Goal: Task Accomplishment & Management: Use online tool/utility

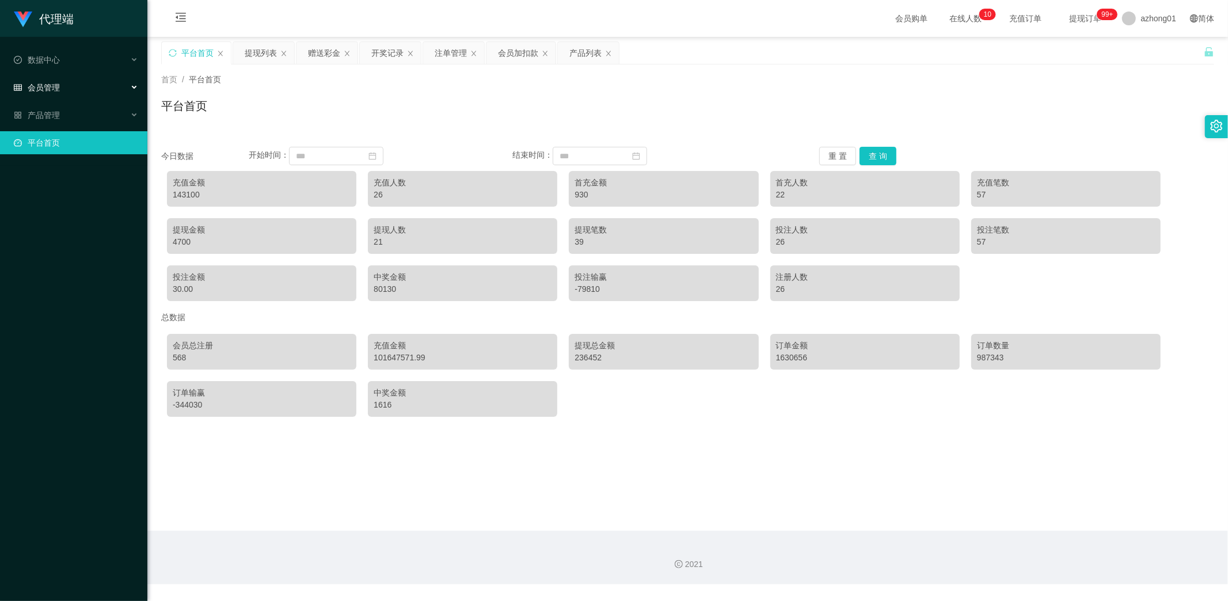
click at [59, 79] on div "会员管理" at bounding box center [73, 87] width 147 height 23
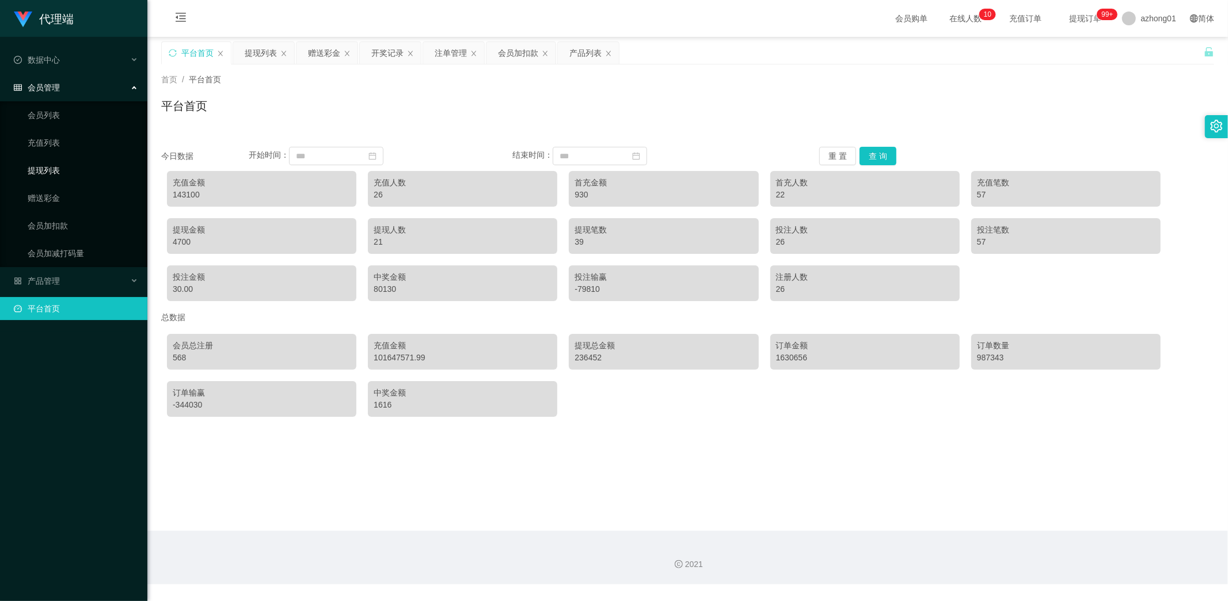
click at [54, 166] on link "提现列表" at bounding box center [83, 170] width 111 height 23
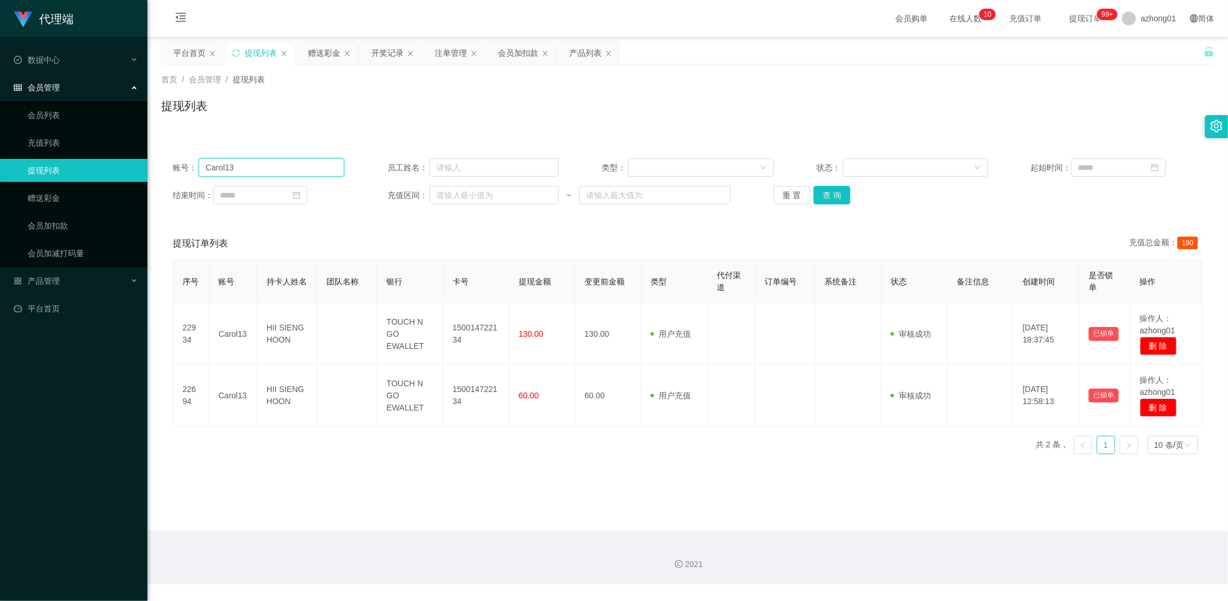
click at [272, 170] on input "Carol13" at bounding box center [272, 167] width 146 height 18
drag, startPoint x: 242, startPoint y: 166, endPoint x: 188, endPoint y: 170, distance: 54.9
click at [173, 163] on div "账号： Carol13" at bounding box center [259, 167] width 172 height 18
paste input "LZ8899"
type input "CLZ8899"
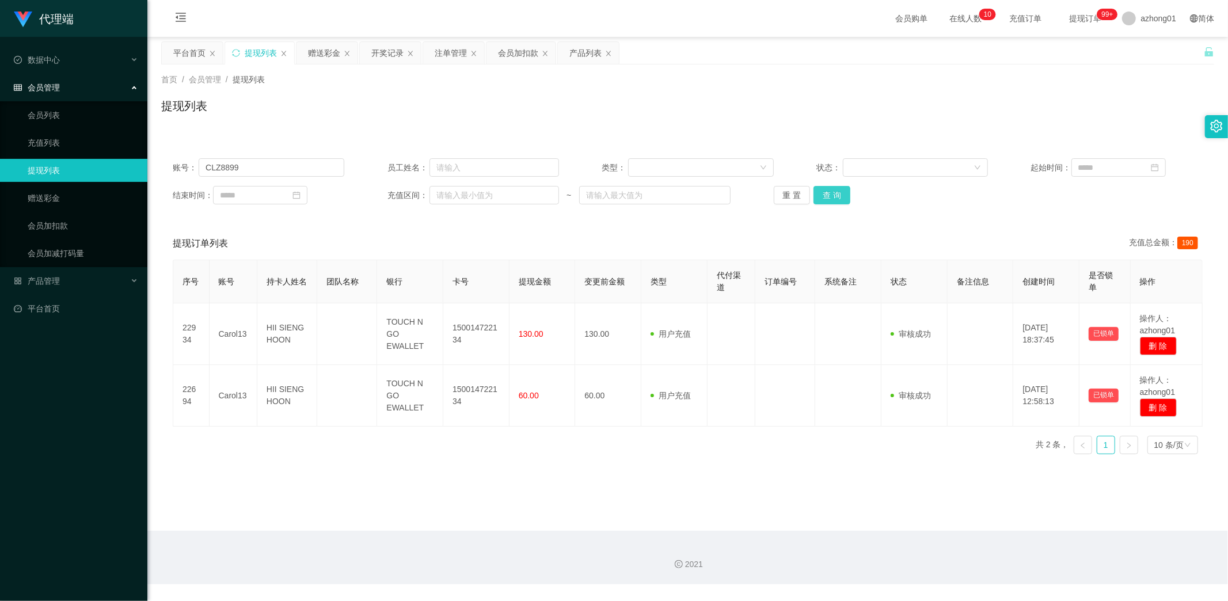
click at [835, 191] on button "查 询" at bounding box center [832, 195] width 37 height 18
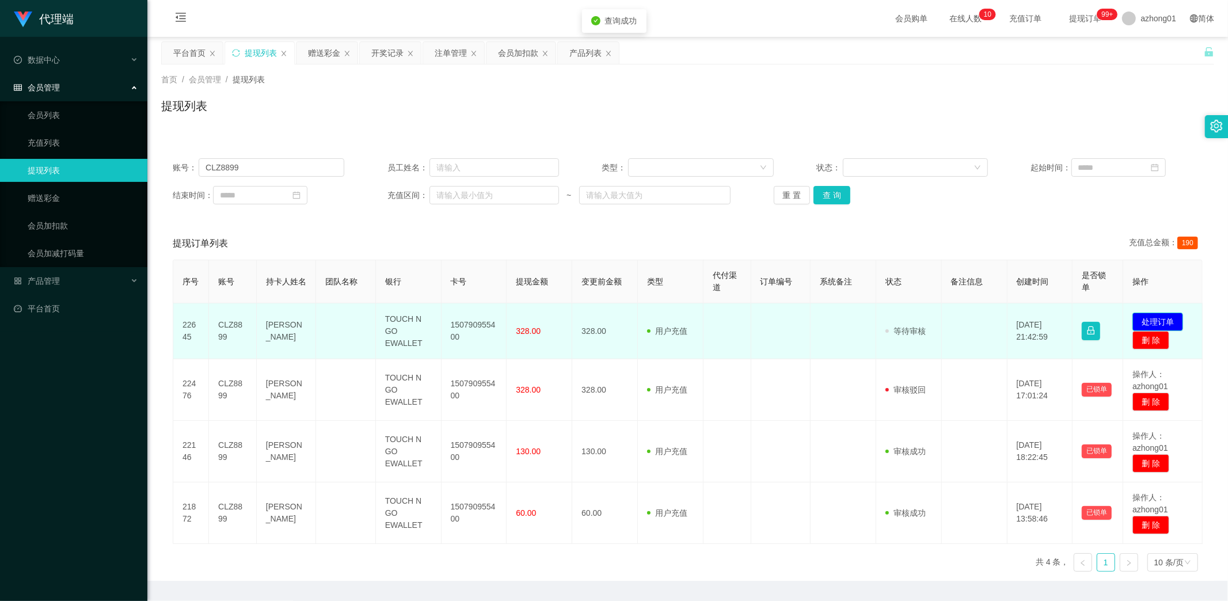
click at [1155, 323] on button "处理订单" at bounding box center [1158, 322] width 51 height 18
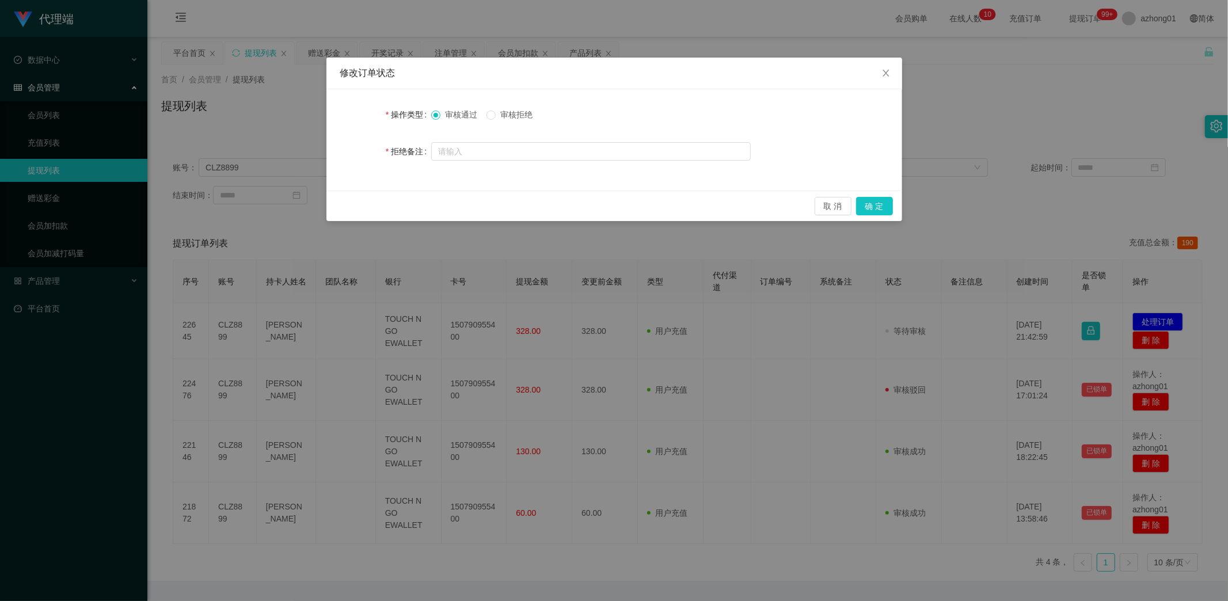
click at [504, 116] on span "审核拒绝" at bounding box center [516, 114] width 41 height 9
click at [890, 206] on button "确 定" at bounding box center [874, 206] width 37 height 18
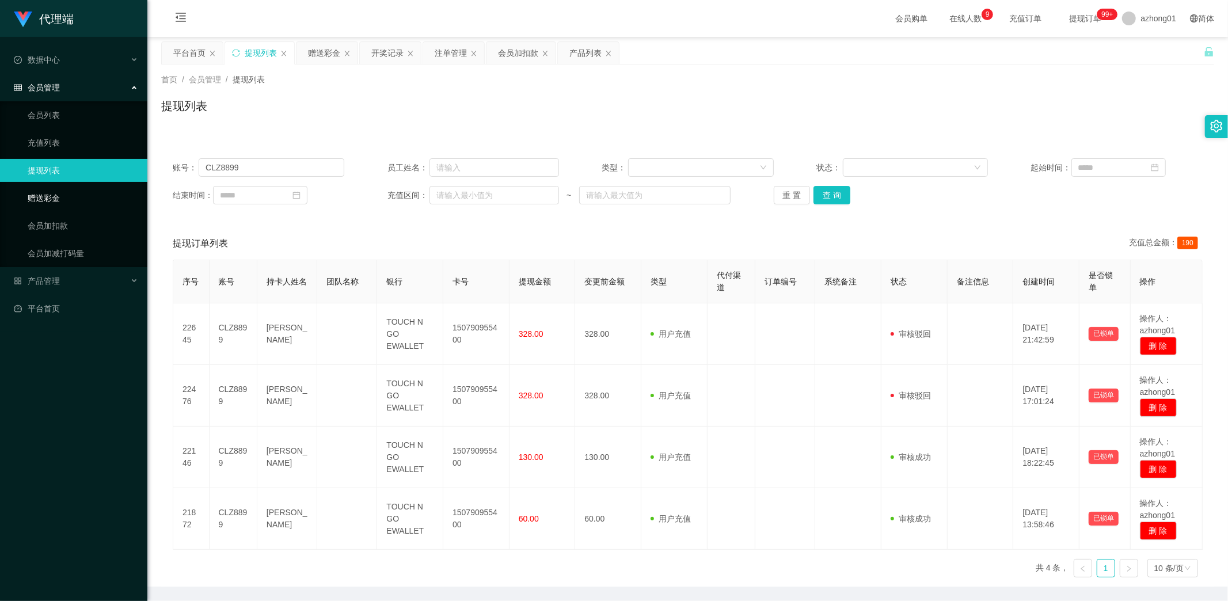
click at [51, 196] on link "赠送彩金" at bounding box center [83, 198] width 111 height 23
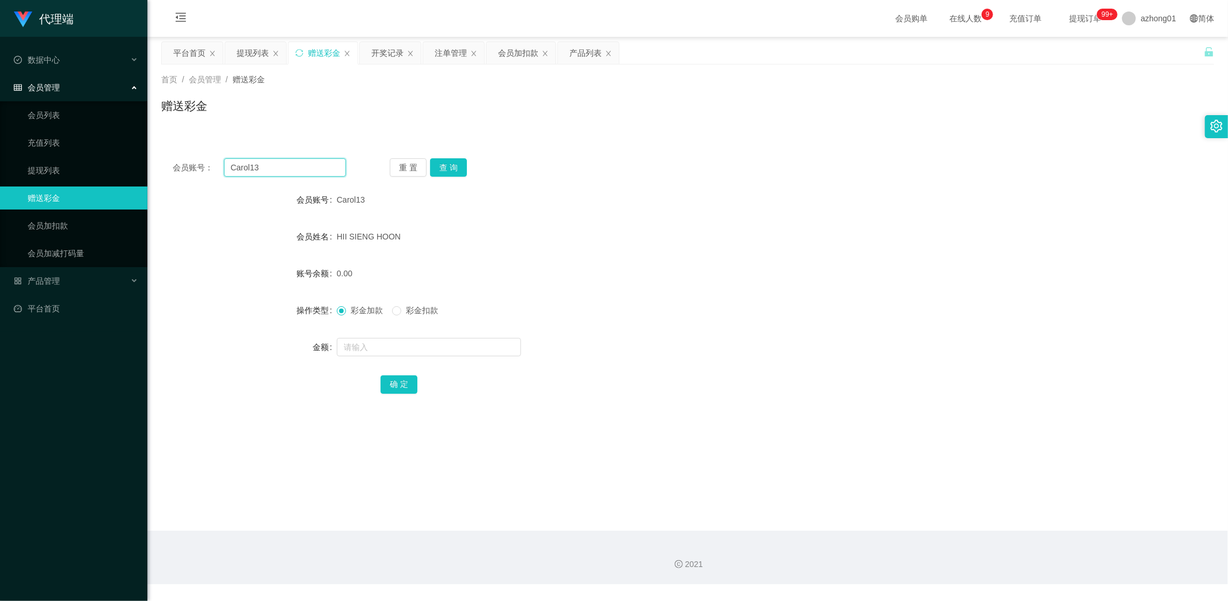
drag, startPoint x: 276, startPoint y: 169, endPoint x: 187, endPoint y: 155, distance: 90.2
click at [187, 155] on div "会员账号： Carol13 重 置 查 询 会员账号 Carol13 会员姓名 HII SIENG HOON 账号余额 0.00 操作类型 彩金加款 彩金扣款…" at bounding box center [687, 284] width 1053 height 274
paste input "LZ8899"
type input "CLZ8899"
click at [455, 165] on button "查 询" at bounding box center [448, 167] width 37 height 18
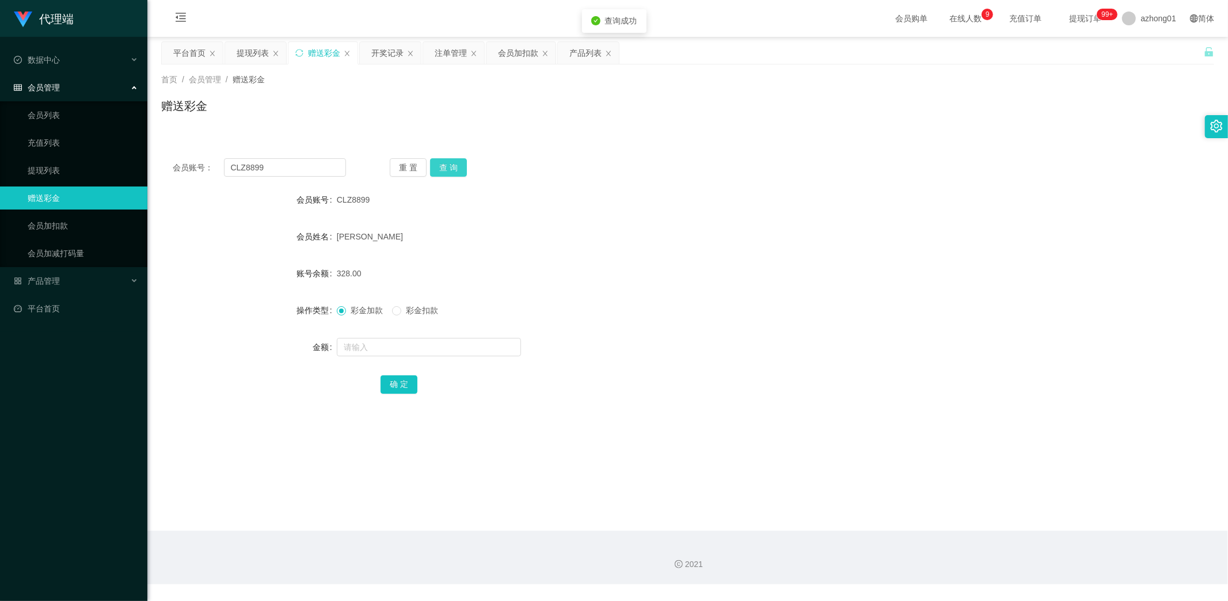
click at [453, 164] on button "查 询" at bounding box center [448, 167] width 37 height 18
click at [60, 173] on link "提现列表" at bounding box center [83, 170] width 111 height 23
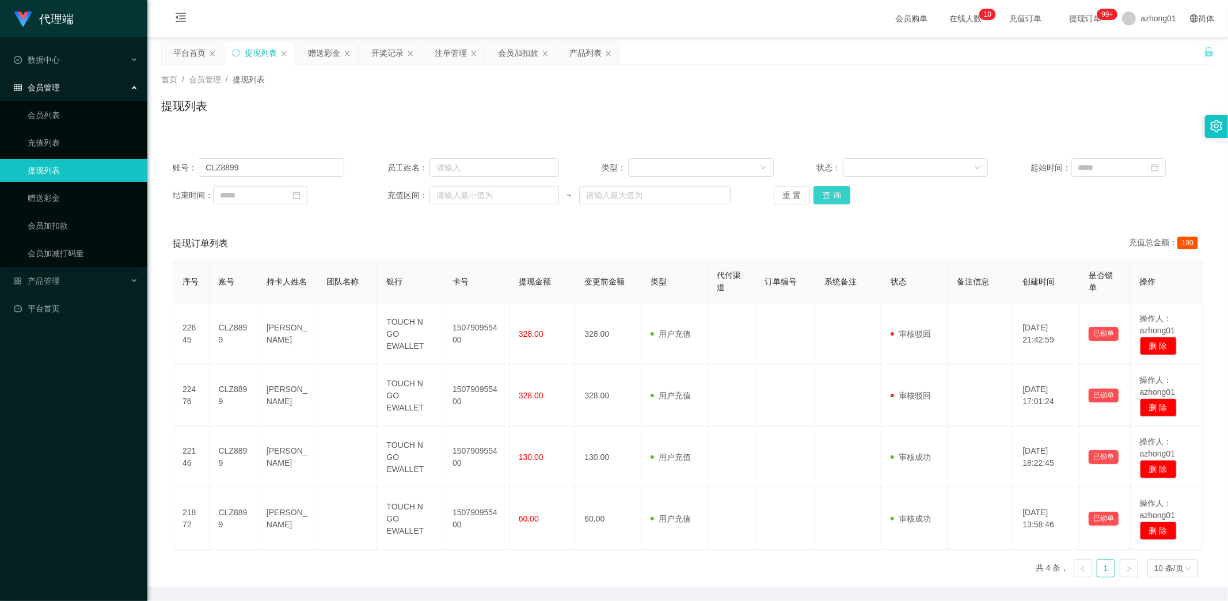
click at [827, 193] on button "查 询" at bounding box center [832, 195] width 37 height 18
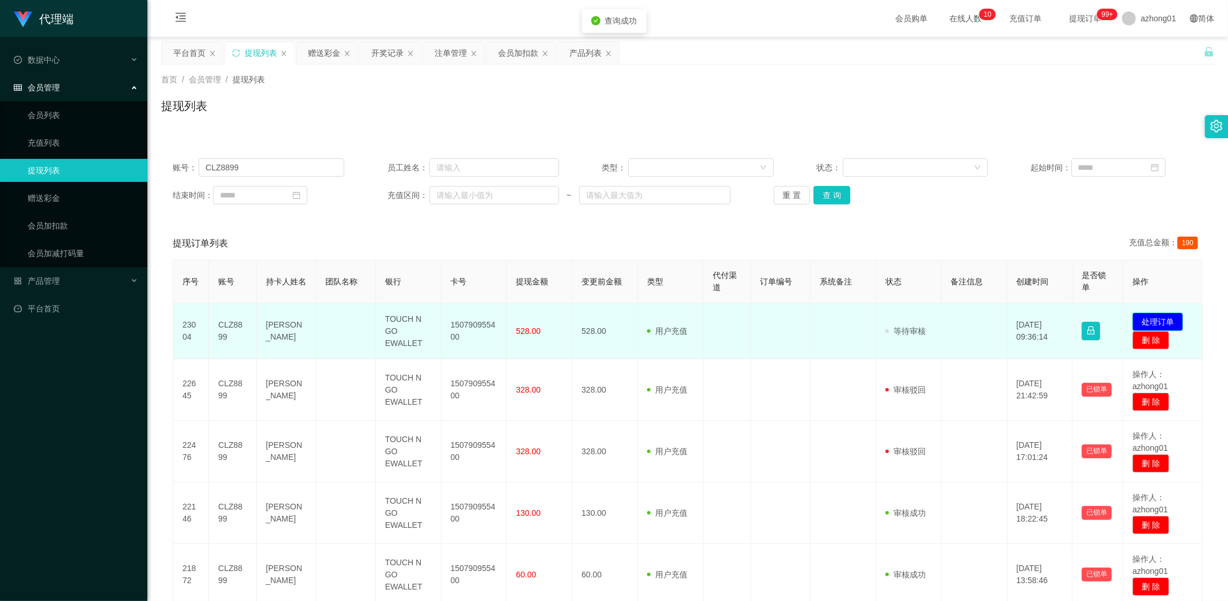
click at [1146, 318] on button "处理订单" at bounding box center [1158, 322] width 51 height 18
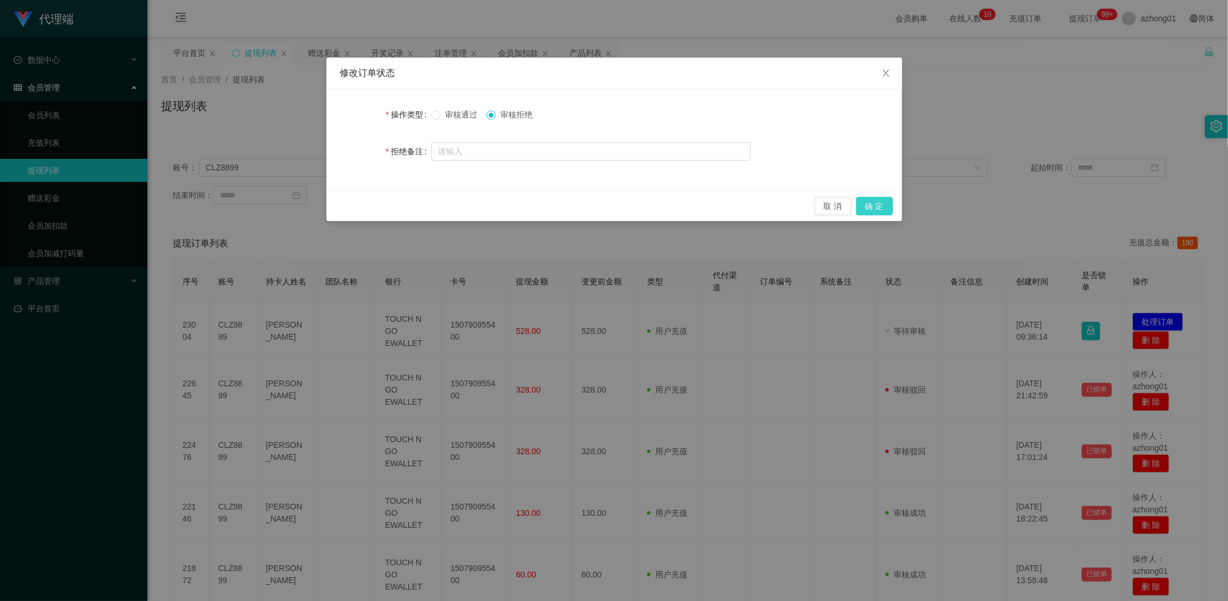
click at [871, 200] on button "确 定" at bounding box center [874, 206] width 37 height 18
